Goal: Task Accomplishment & Management: Use online tool/utility

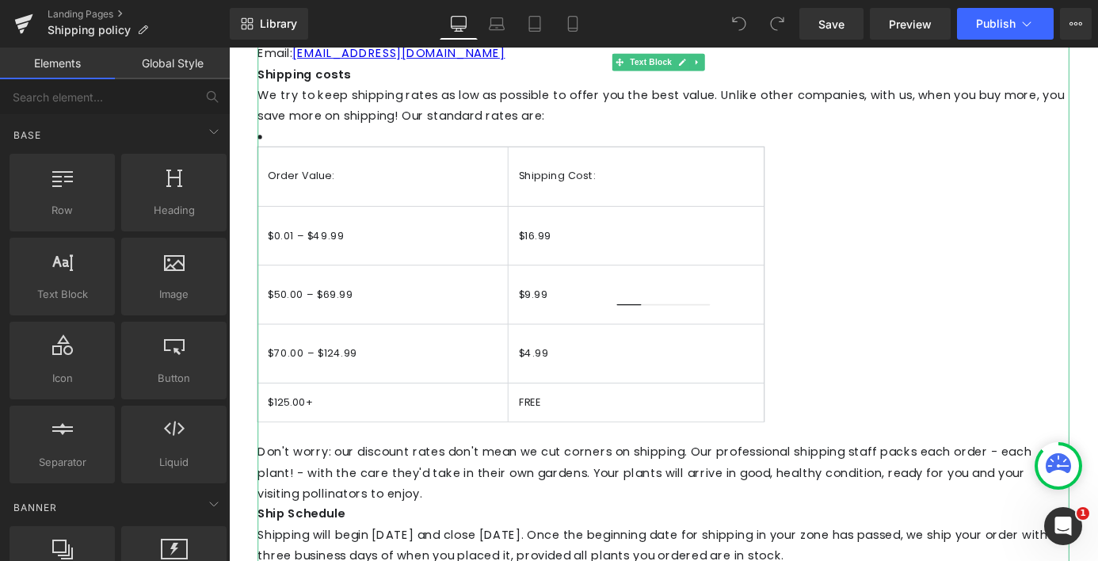
scroll to position [319, 0]
click at [717, 103] on span "We try to keep shipping rates as low as possible to offer you the best value. U…" at bounding box center [706, 110] width 890 height 41
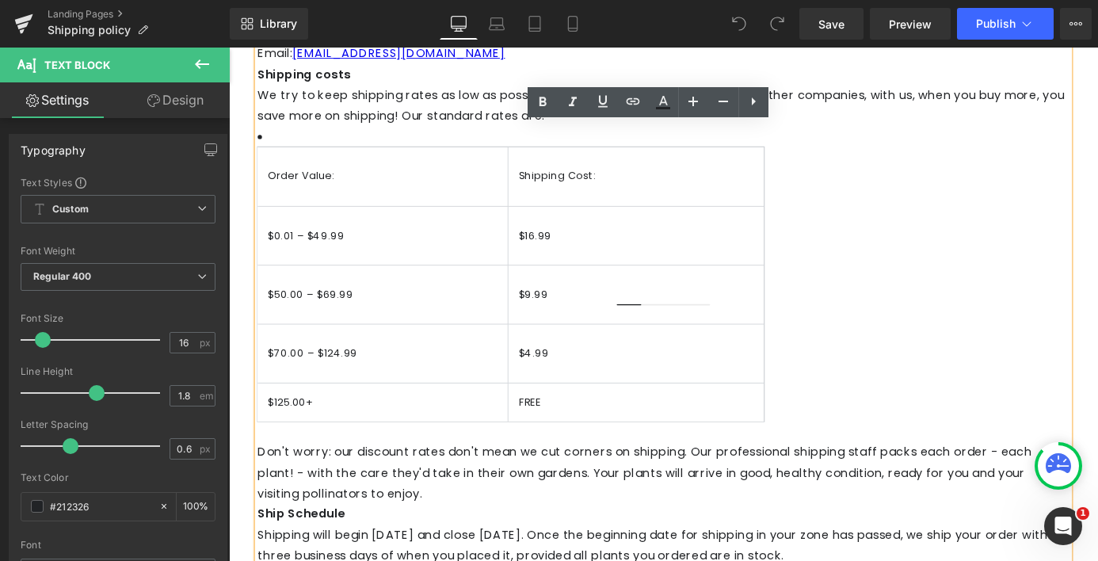
scroll to position [489, 0]
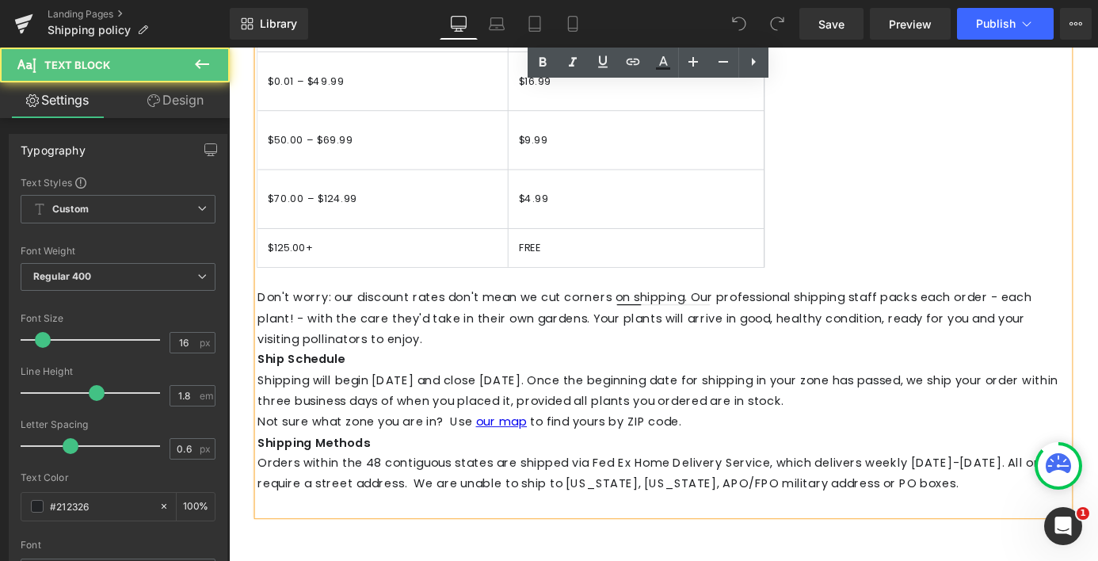
click at [497, 376] on div "How to Contact Us: General Customer Service & Phone Orders: Phone: [PHONE_NUMBE…" at bounding box center [708, 172] width 895 height 782
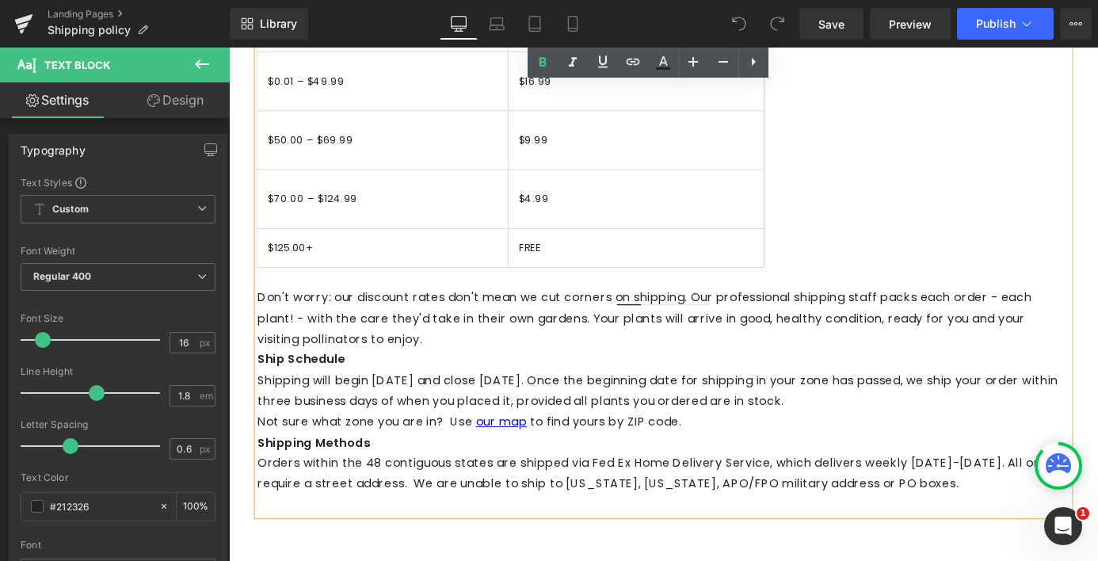
click at [434, 383] on div "How to Contact Us: General Customer Service & Phone Orders: Phone: [PHONE_NUMBE…" at bounding box center [708, 172] width 895 height 782
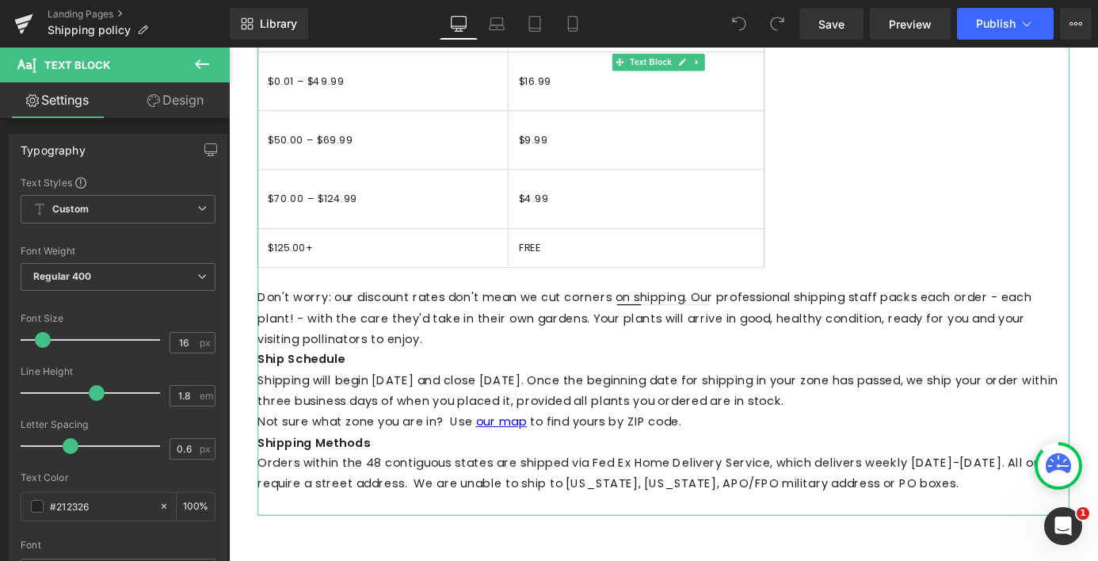
click at [554, 405] on span "Shipping will begin [DATE] and close [DATE]. Once the beginning date for shippi…" at bounding box center [702, 425] width 883 height 41
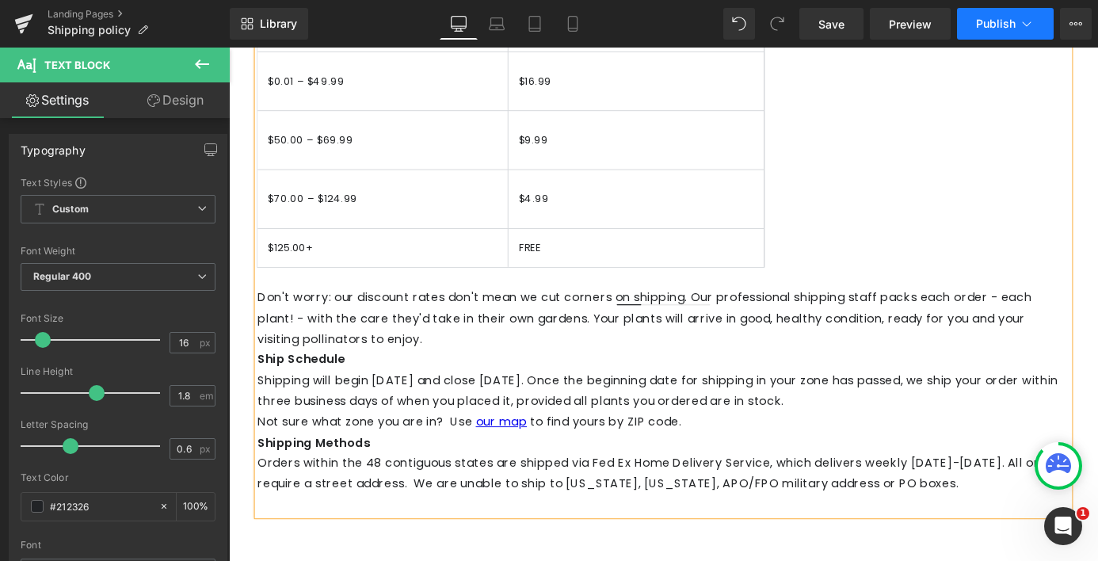
click at [981, 28] on span "Publish" at bounding box center [996, 23] width 40 height 13
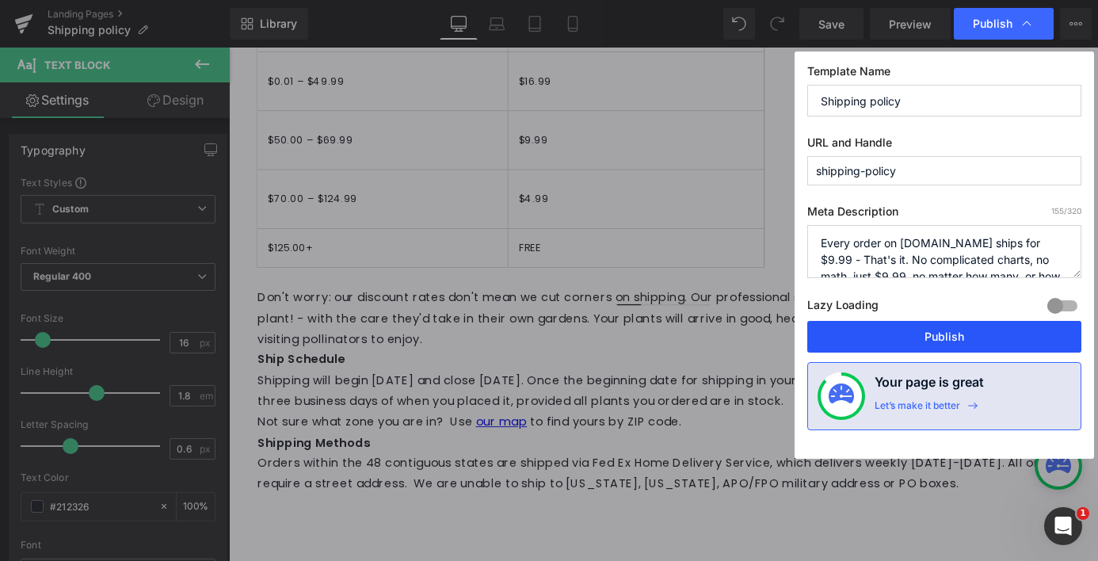
click at [975, 336] on button "Publish" at bounding box center [944, 337] width 274 height 32
